Goal: Information Seeking & Learning: Learn about a topic

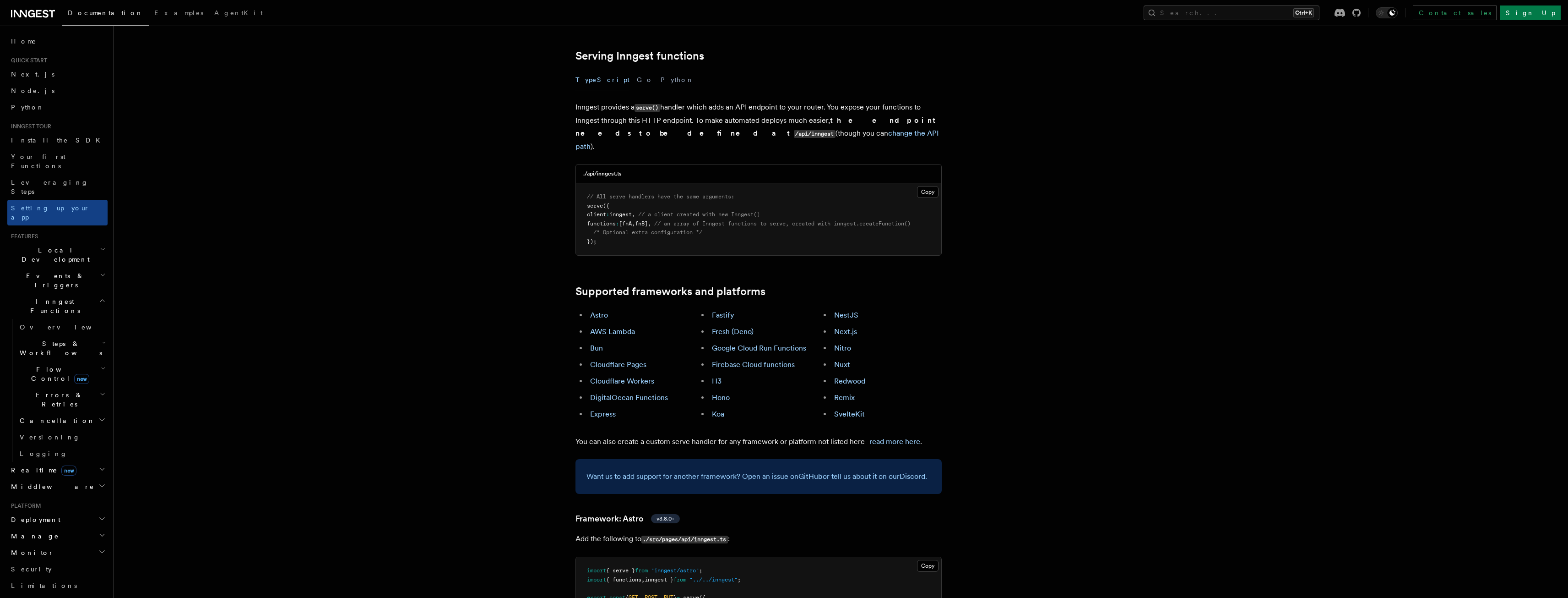
scroll to position [412, 0]
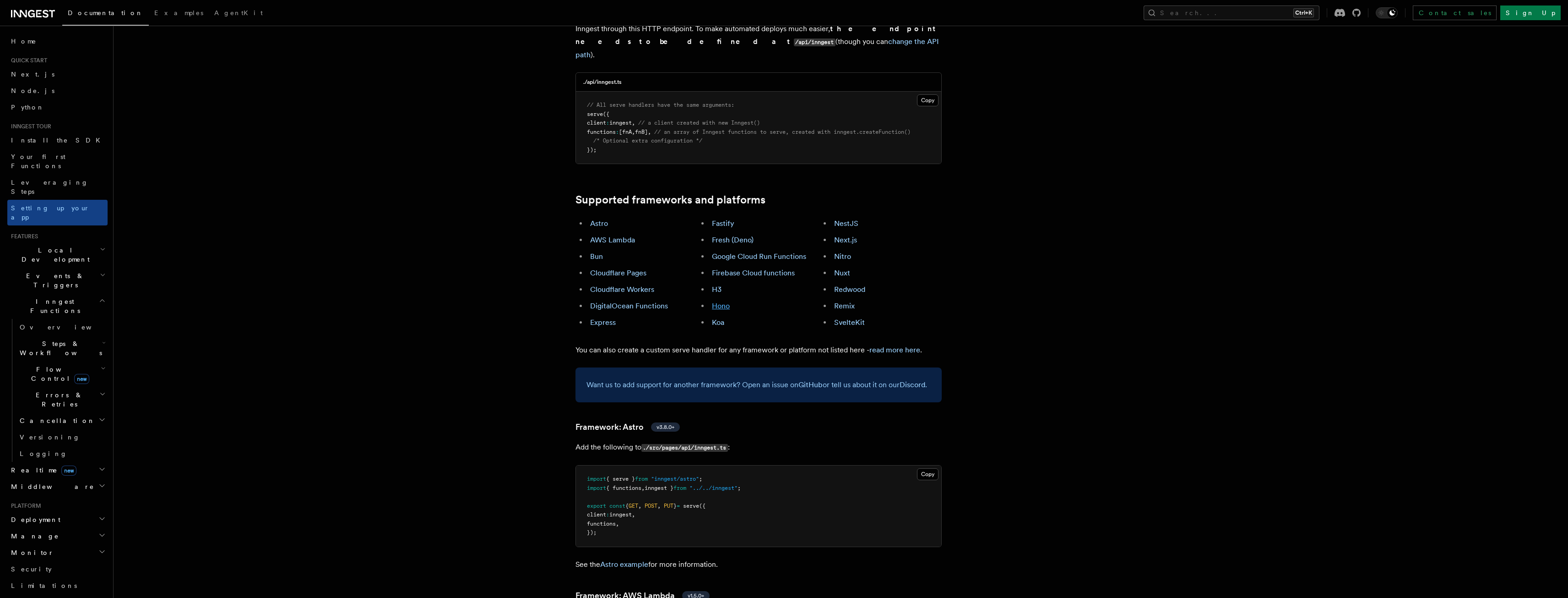
click at [723, 301] on link "Hono" at bounding box center [721, 306] width 18 height 9
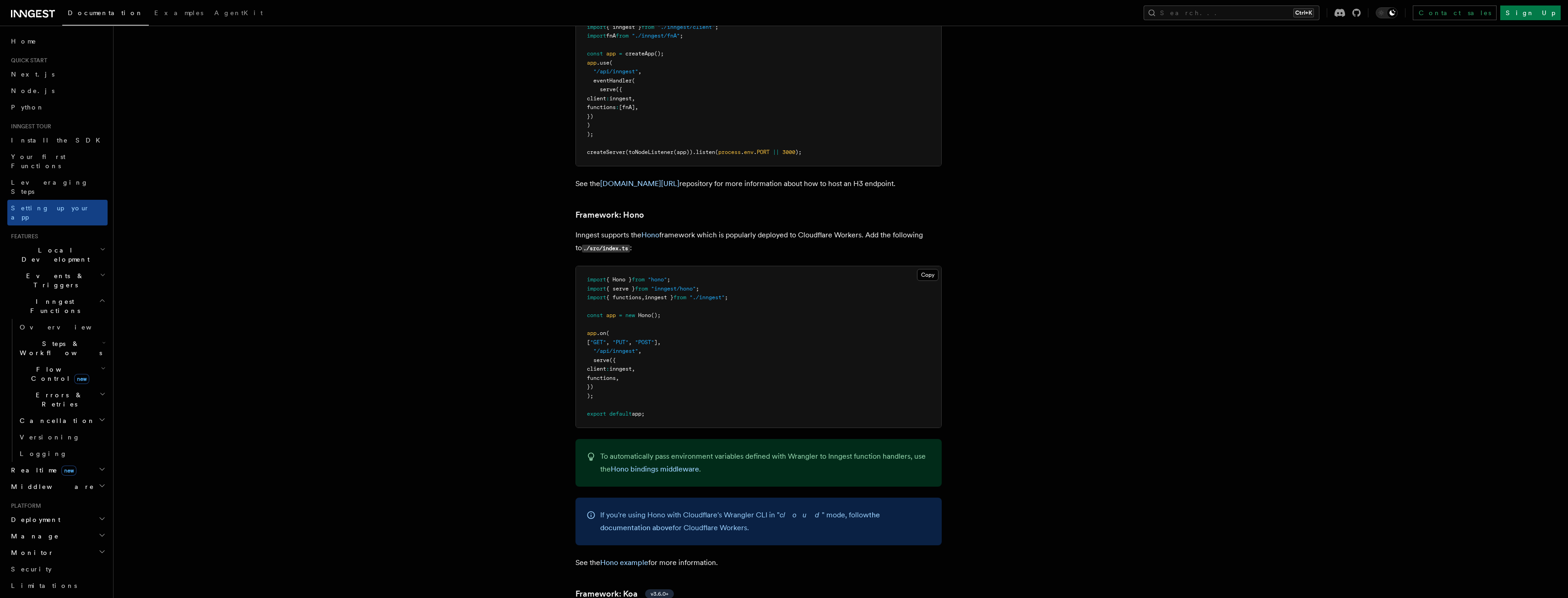
scroll to position [4232, 0]
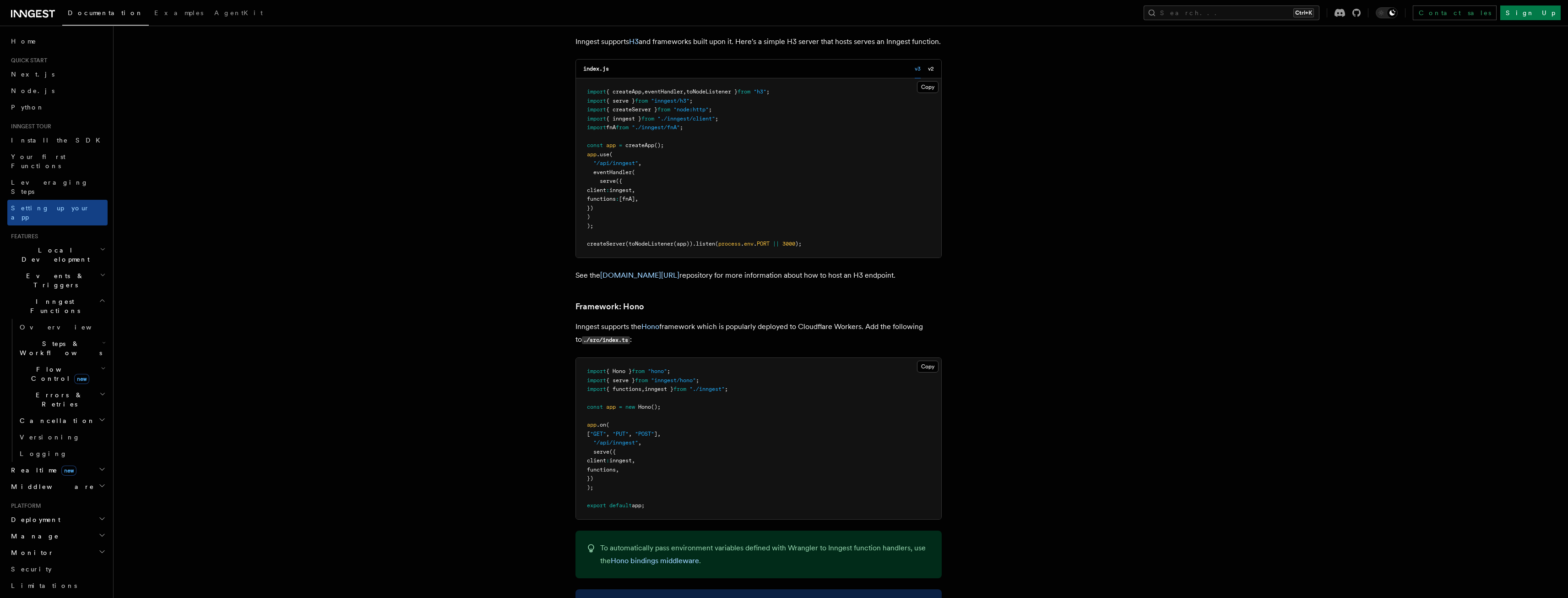
click at [41, 339] on span "Steps & Workflows" at bounding box center [58, 348] width 86 height 18
click at [44, 339] on span "Steps & Workflows" at bounding box center [58, 348] width 86 height 18
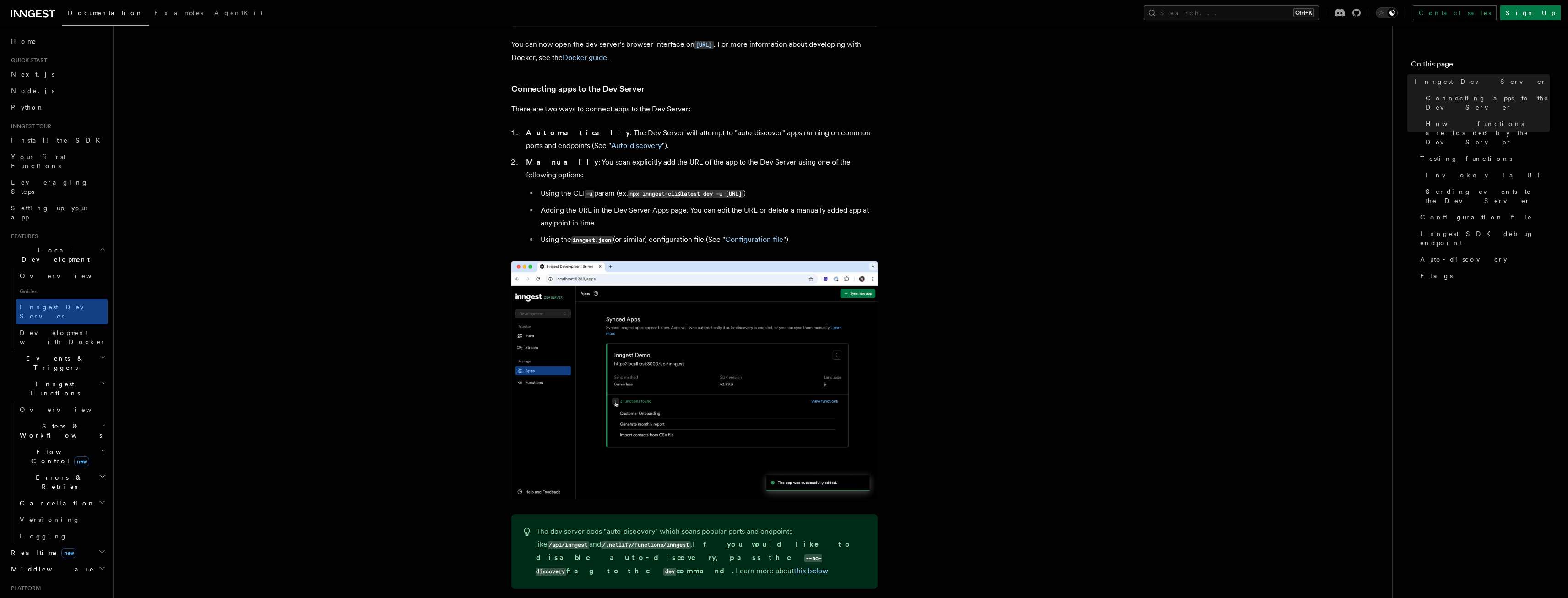
scroll to position [596, 0]
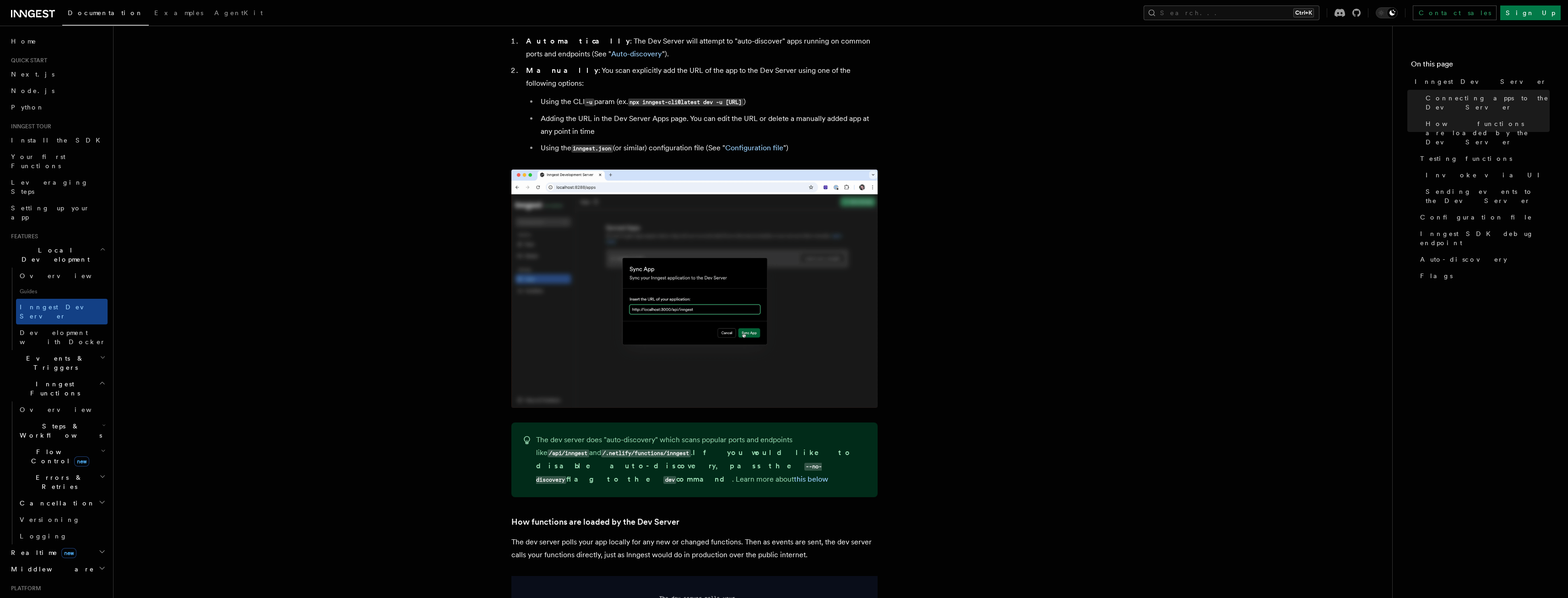
drag, startPoint x: 1031, startPoint y: 211, endPoint x: 1048, endPoint y: 192, distance: 25.5
